Goal: Task Accomplishment & Management: Complete application form

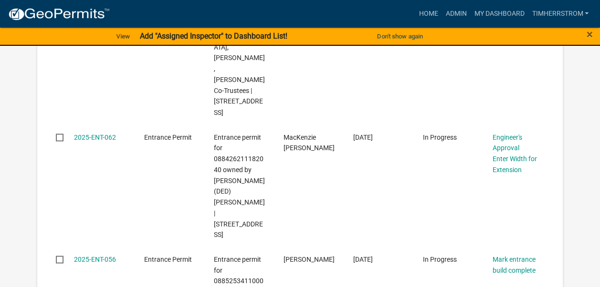
scroll to position [811, 0]
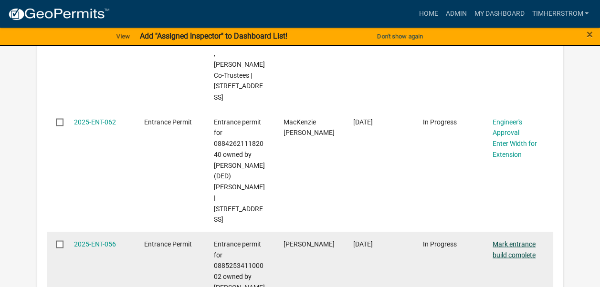
click at [522, 240] on link "Mark entrance build complete" at bounding box center [514, 249] width 43 height 19
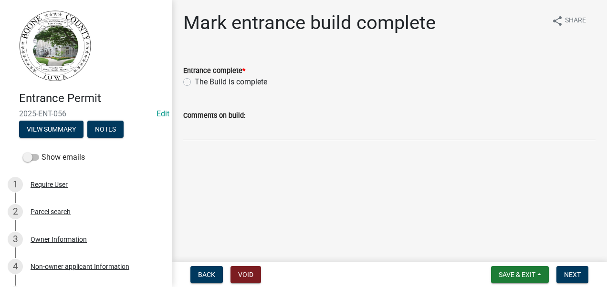
click at [195, 80] on label "The Build is complete" at bounding box center [231, 81] width 73 height 11
click at [195, 80] on input "The Build is complete" at bounding box center [198, 79] width 6 height 6
radio input "true"
click at [569, 274] on span "Next" at bounding box center [572, 275] width 17 height 8
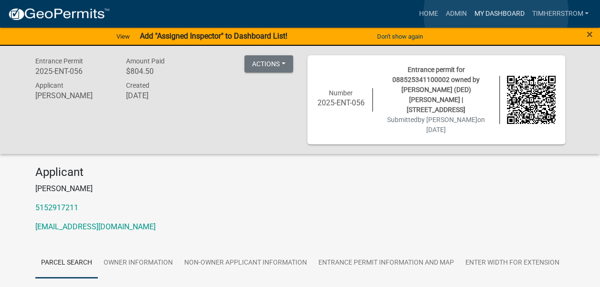
click at [496, 13] on link "My Dashboard" at bounding box center [499, 14] width 58 height 18
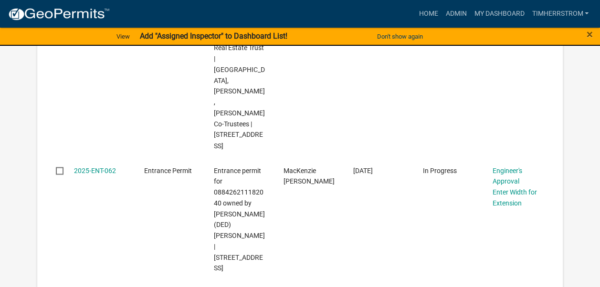
scroll to position [764, 0]
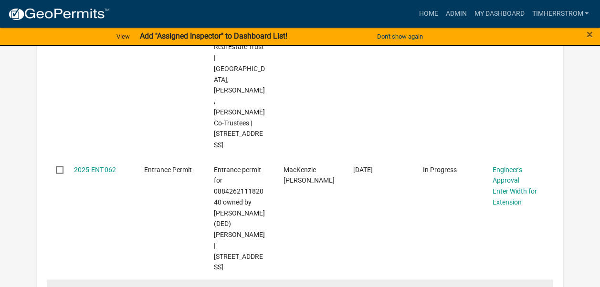
click at [61, 287] on input "checkbox" at bounding box center [59, 291] width 6 height 6
checkbox input "true"
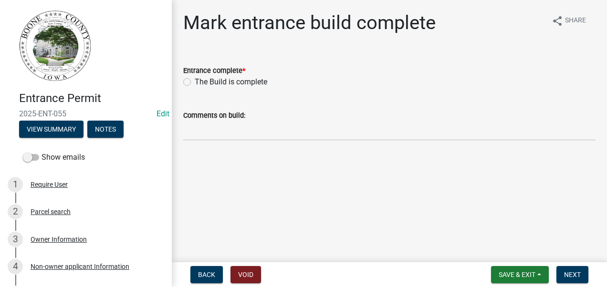
click at [195, 84] on label "The Build is complete" at bounding box center [231, 81] width 73 height 11
click at [195, 83] on input "The Build is complete" at bounding box center [198, 79] width 6 height 6
radio input "true"
click at [579, 277] on span "Next" at bounding box center [572, 275] width 17 height 8
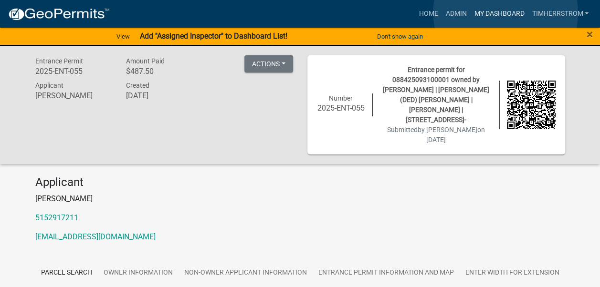
click at [505, 13] on link "My Dashboard" at bounding box center [499, 14] width 58 height 18
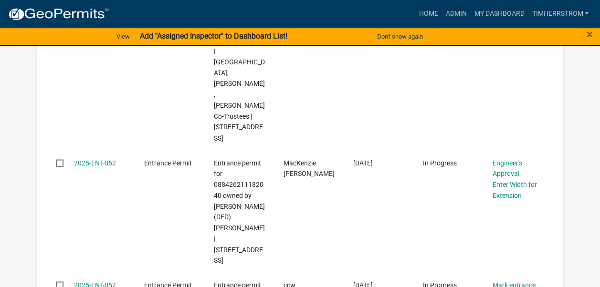
scroll to position [764, 0]
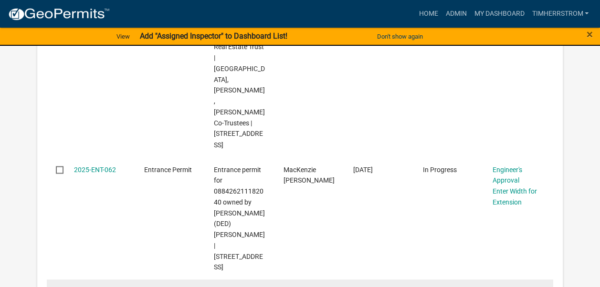
click at [59, 287] on input "checkbox" at bounding box center [59, 291] width 6 height 6
checkbox input "true"
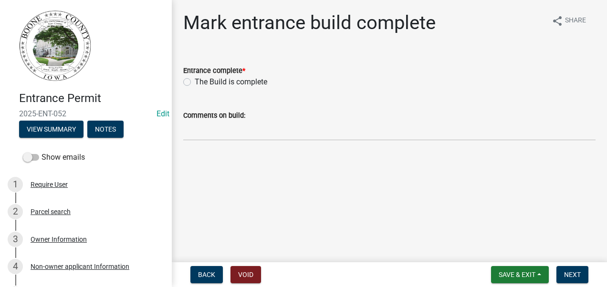
click at [195, 84] on label "The Build is complete" at bounding box center [231, 81] width 73 height 11
click at [195, 83] on input "The Build is complete" at bounding box center [198, 79] width 6 height 6
radio input "true"
click at [526, 277] on span "Save & Exit" at bounding box center [517, 275] width 37 height 8
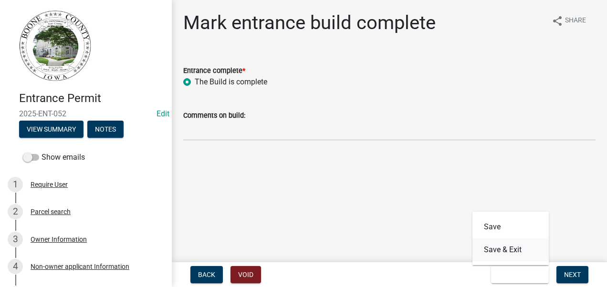
click at [510, 252] on button "Save & Exit" at bounding box center [511, 250] width 76 height 23
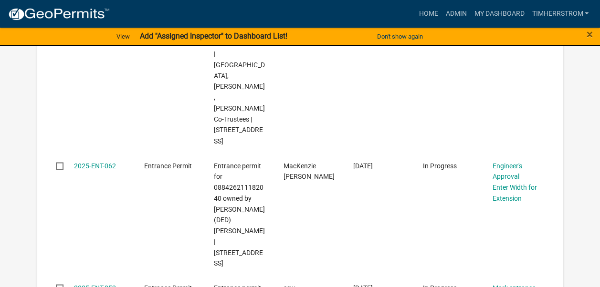
scroll to position [811, 0]
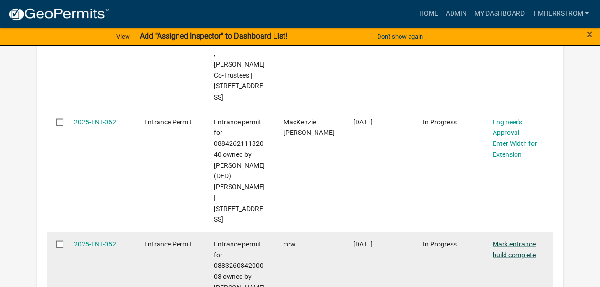
click at [504, 240] on link "Mark entrance build complete" at bounding box center [514, 249] width 43 height 19
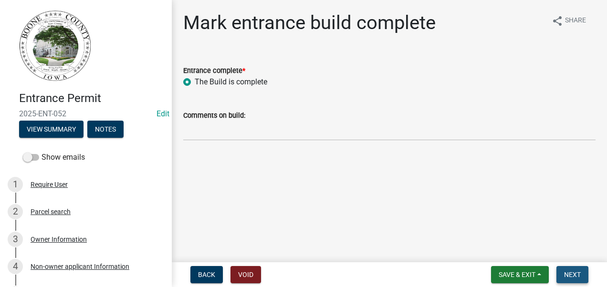
click at [572, 276] on span "Next" at bounding box center [572, 275] width 17 height 8
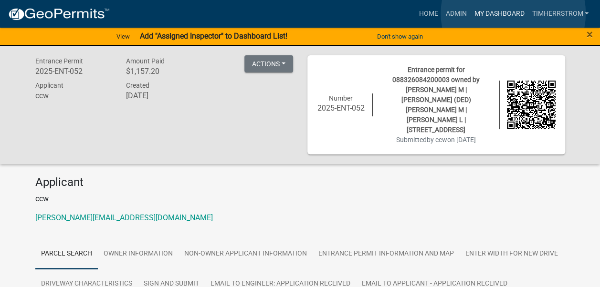
click at [513, 13] on link "My Dashboard" at bounding box center [499, 14] width 58 height 18
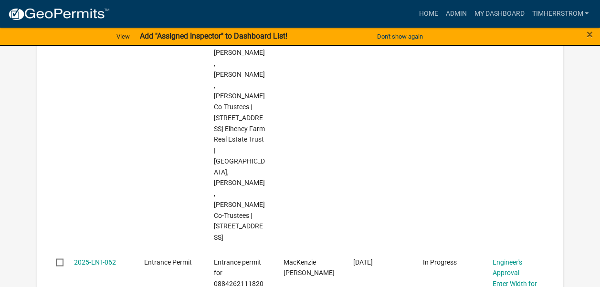
scroll to position [719, 0]
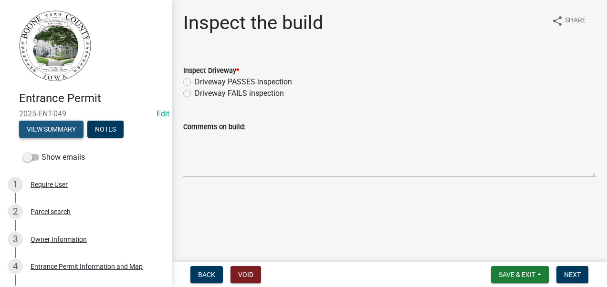
click at [36, 131] on button "View Summary" at bounding box center [51, 129] width 64 height 17
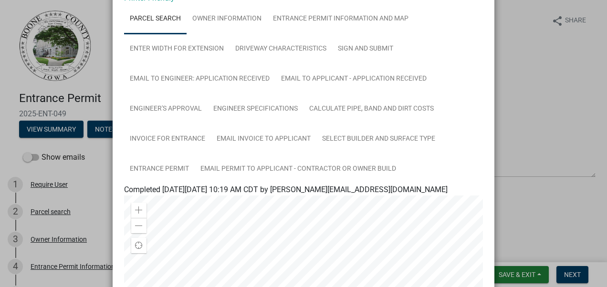
scroll to position [191, 0]
